Goal: Task Accomplishment & Management: Complete application form

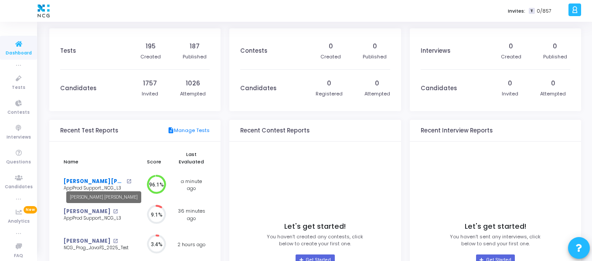
click at [95, 180] on link "[PERSON_NAME] [PERSON_NAME]" at bounding box center [94, 181] width 61 height 7
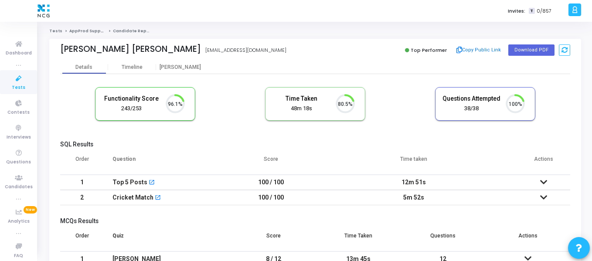
scroll to position [18, 22]
click at [14, 52] on span "Dashboard" at bounding box center [19, 53] width 26 height 7
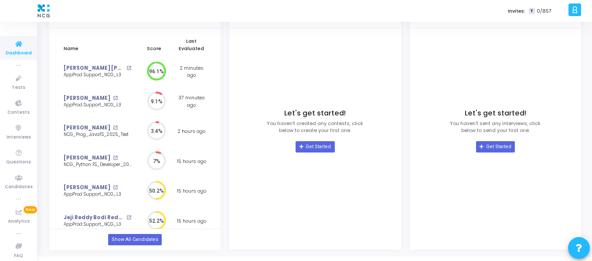
scroll to position [125, 0]
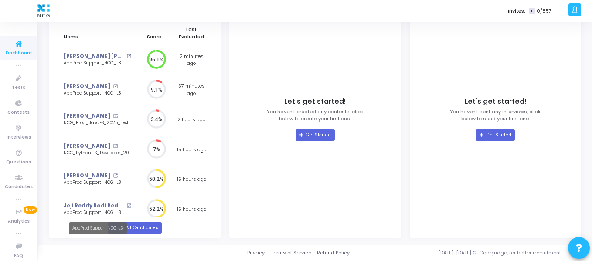
click at [127, 228] on mat-tooltip-component "AppProd Support_NCG_L3" at bounding box center [98, 228] width 70 height 24
click at [141, 231] on link "Show All Candidates" at bounding box center [135, 227] width 54 height 11
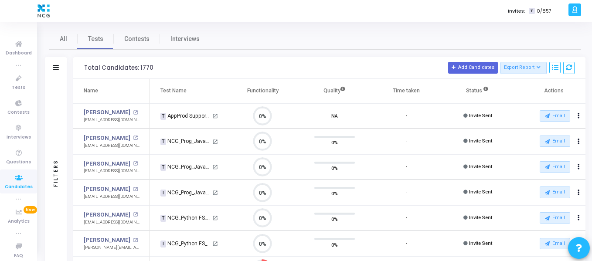
scroll to position [18, 22]
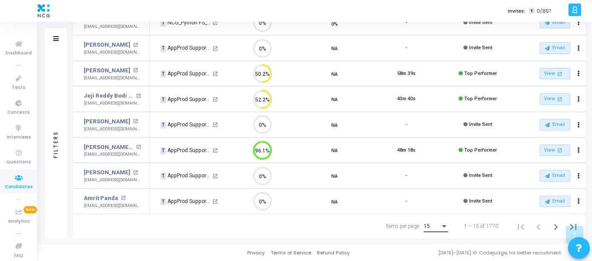
click at [438, 228] on div "15" at bounding box center [432, 227] width 17 height 6
click at [438, 227] on span "50" at bounding box center [437, 222] width 24 height 16
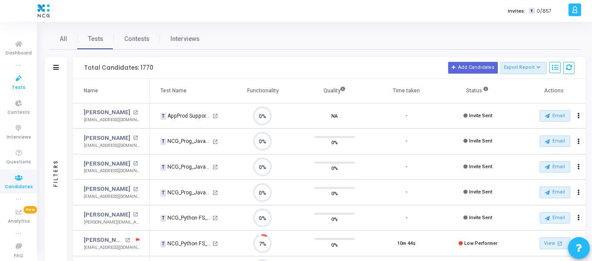
click at [24, 77] on icon at bounding box center [19, 78] width 18 height 11
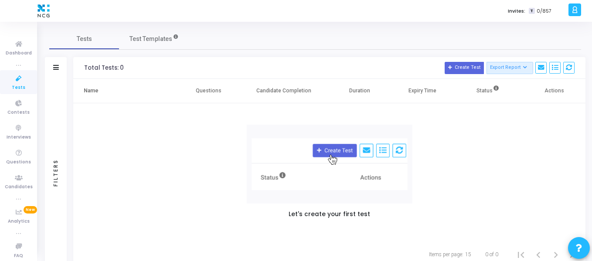
click at [20, 77] on icon at bounding box center [19, 78] width 18 height 11
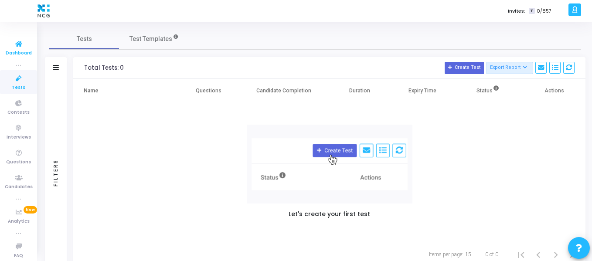
click at [17, 41] on icon at bounding box center [19, 44] width 18 height 11
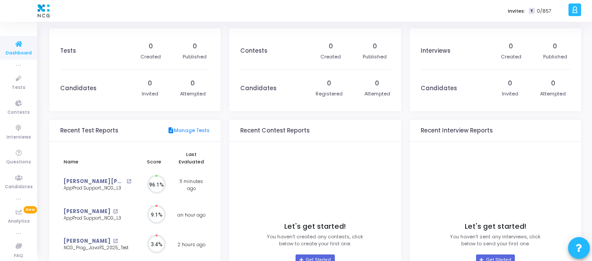
scroll to position [19, 9]
click at [12, 81] on icon at bounding box center [19, 78] width 18 height 11
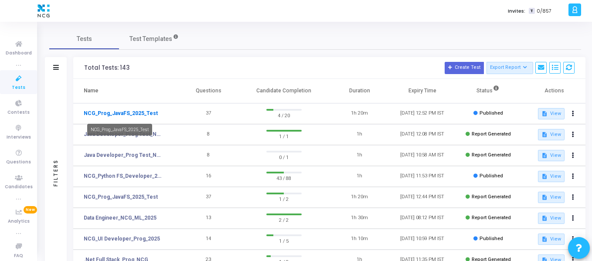
click at [146, 115] on link "NCG_Prog_JavaFS_2025_Test" at bounding box center [121, 113] width 74 height 8
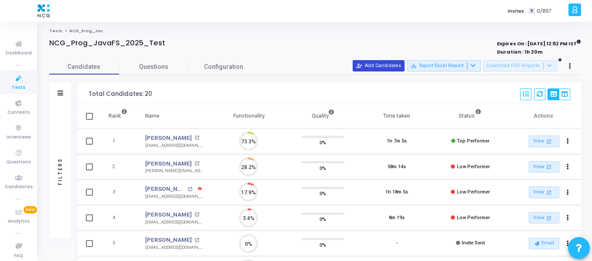
scroll to position [18, 22]
click at [376, 66] on button "person_add_alt Add Candidates" at bounding box center [379, 65] width 52 height 11
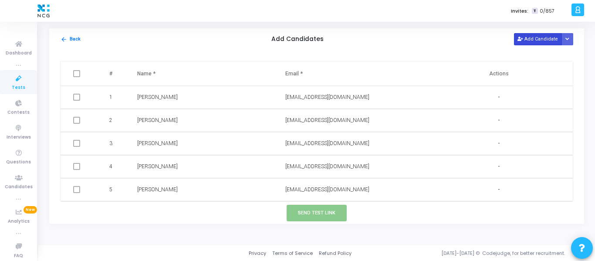
click at [527, 41] on button "Add Candidate" at bounding box center [538, 39] width 48 height 12
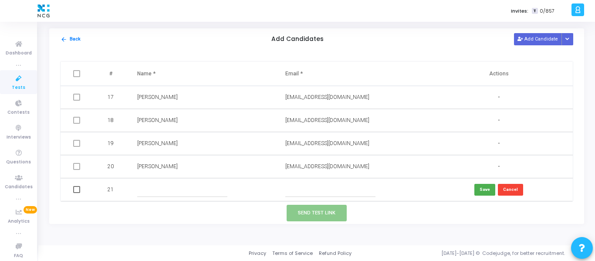
click at [157, 189] on input "text" at bounding box center [182, 190] width 90 height 14
paste input "Seenappa G"
type input "Seenappa G"
paste input "[EMAIL_ADDRESS][DOMAIN_NAME]"
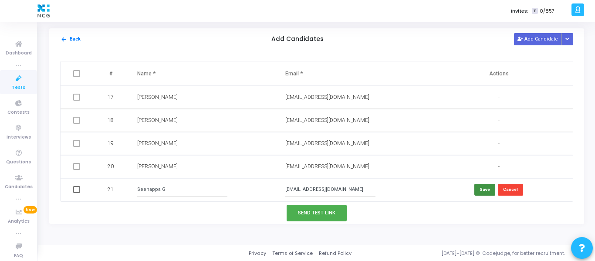
type input "[EMAIL_ADDRESS][DOMAIN_NAME]"
click at [475, 187] on button "Save" at bounding box center [485, 190] width 21 height 12
click at [332, 211] on button "Send Test Link" at bounding box center [317, 213] width 60 height 16
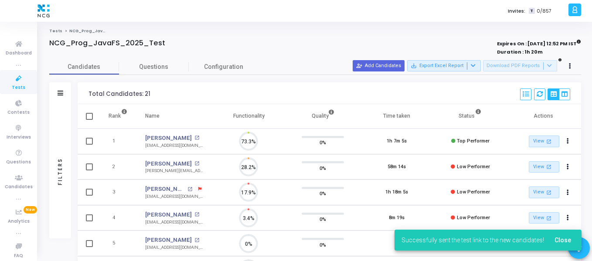
scroll to position [4, 4]
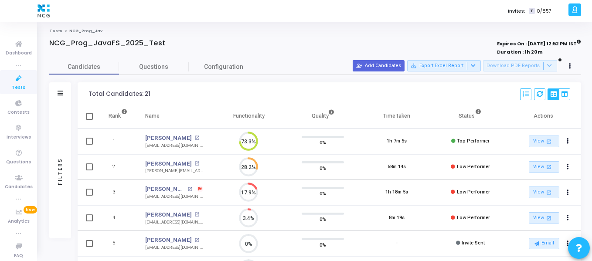
click at [20, 85] on span "Tests" at bounding box center [19, 87] width 14 height 7
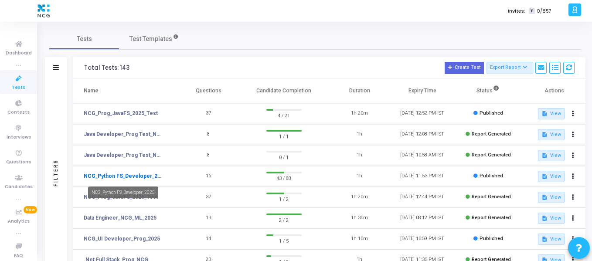
click at [153, 178] on link "NCG_Python FS_Developer_2025" at bounding box center [124, 176] width 80 height 8
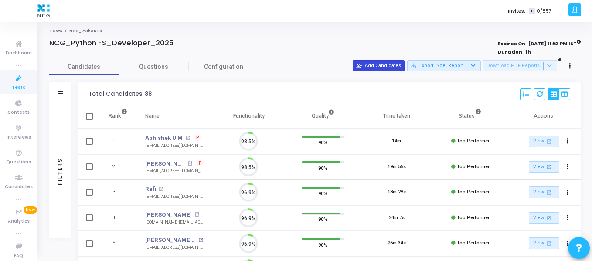
click at [386, 65] on button "person_add_alt Add Candidates" at bounding box center [379, 65] width 52 height 11
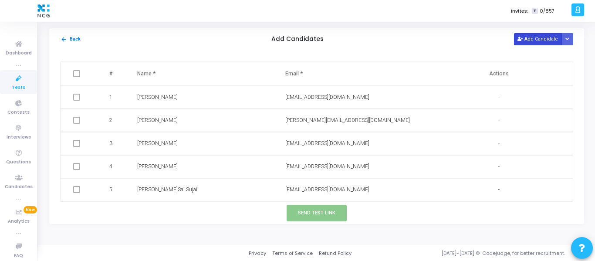
click at [529, 38] on button "Add Candidate" at bounding box center [538, 39] width 48 height 12
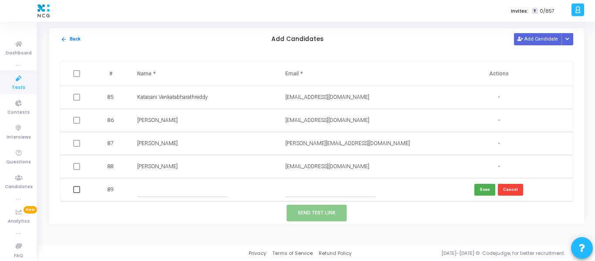
click at [201, 189] on input "text" at bounding box center [182, 190] width 90 height 14
paste input "[PERSON_NAME]"
type input "[PERSON_NAME]"
paste input "[PERSON_NAME][EMAIL_ADDRESS][DOMAIN_NAME]"
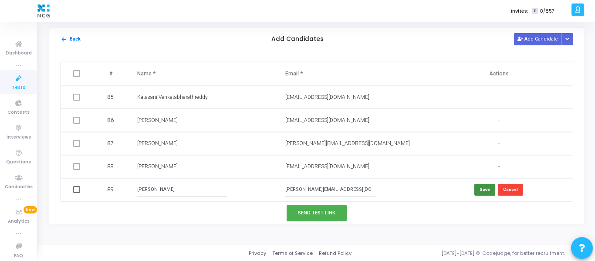
type input "[PERSON_NAME][EMAIL_ADDRESS][DOMAIN_NAME]"
click at [475, 188] on button "Save" at bounding box center [485, 190] width 21 height 12
click at [528, 44] on button "Add Candidate" at bounding box center [538, 39] width 48 height 12
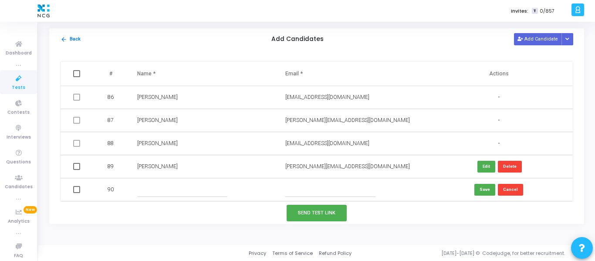
click at [353, 184] on input "text" at bounding box center [331, 190] width 90 height 14
paste input "[EMAIL_ADDRESS][DOMAIN_NAME]"
type input "[EMAIL_ADDRESS][DOMAIN_NAME]"
paste input "seetharamaiah"
type input "seetharamaiah"
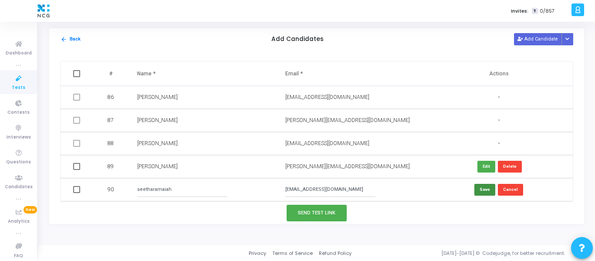
click at [486, 186] on button "Save" at bounding box center [485, 190] width 21 height 12
click at [526, 35] on button "Add Candidate" at bounding box center [538, 39] width 48 height 12
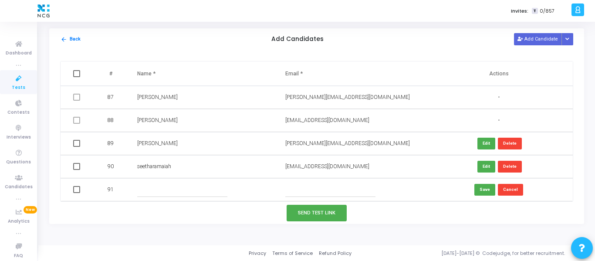
click at [179, 184] on input "text" at bounding box center [182, 190] width 90 height 14
paste input "[PERSON_NAME]"
type input "[PERSON_NAME]"
paste input "[EMAIL_ADDRESS][DOMAIN_NAME]"
type input "[EMAIL_ADDRESS][DOMAIN_NAME]"
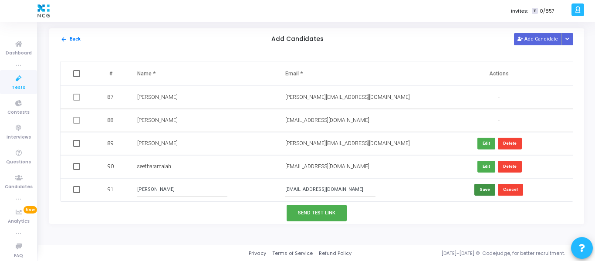
click button "Save" at bounding box center [485, 190] width 21 height 12
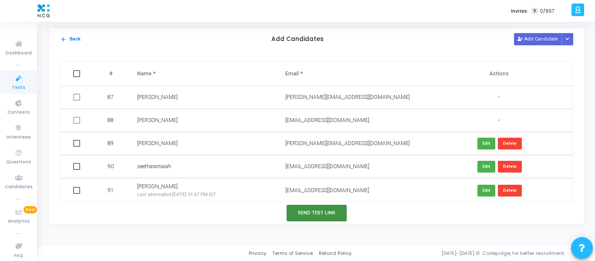
click at [304, 216] on button "Send Test Link" at bounding box center [317, 213] width 60 height 16
